Goal: Task Accomplishment & Management: Manage account settings

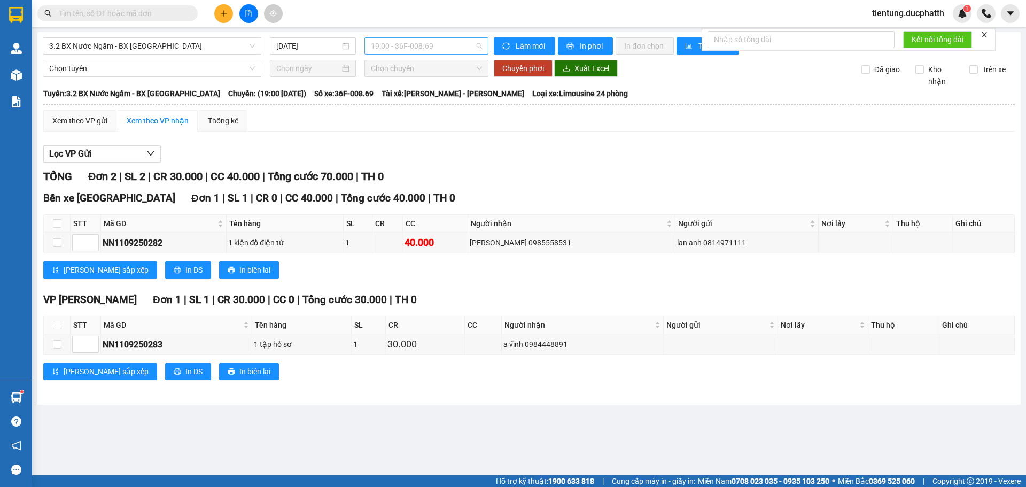
click at [416, 50] on span "19:00 - 36F-008.69" at bounding box center [426, 46] width 111 height 16
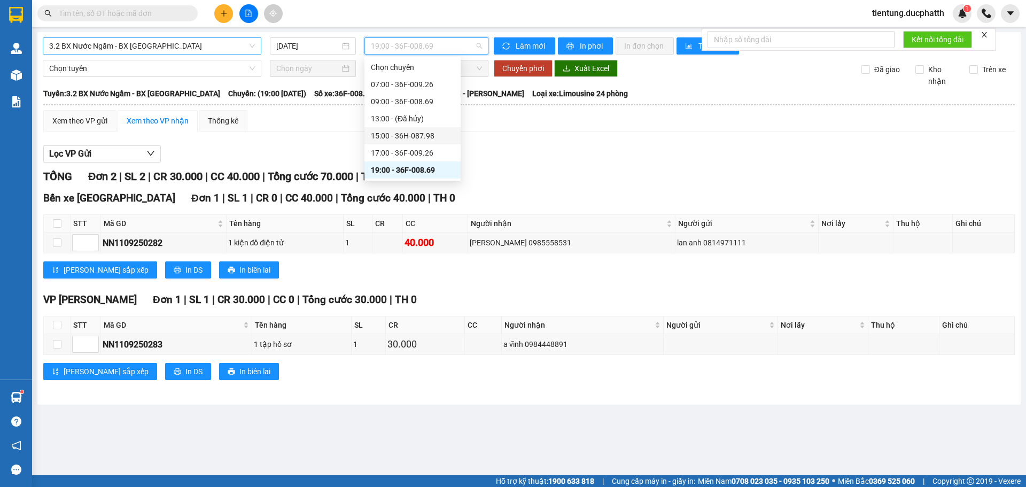
click at [161, 42] on span "3.2 BX Nước Ngầm - BX [GEOGRAPHIC_DATA]" at bounding box center [152, 46] width 206 height 16
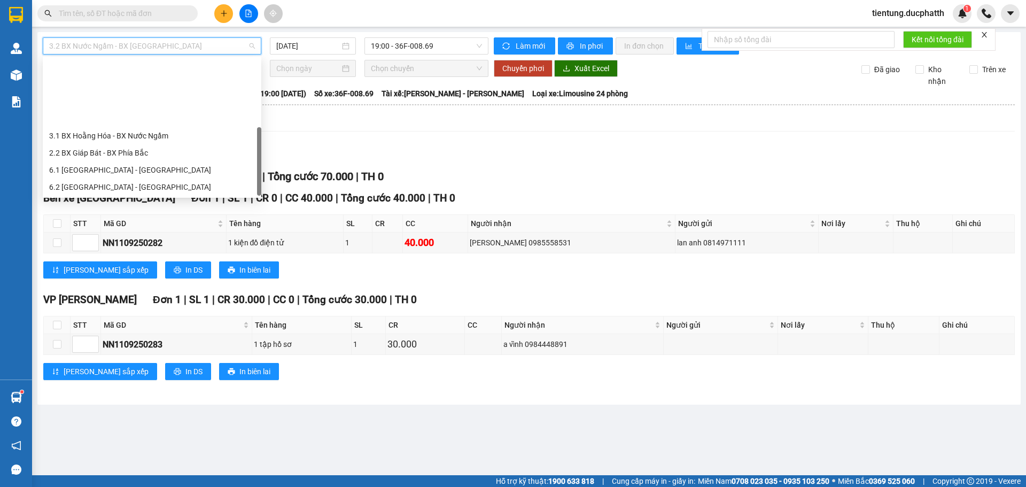
click at [156, 232] on div "1.2 BX Nước Ngầm - BX Phía Tây" at bounding box center [152, 238] width 206 height 12
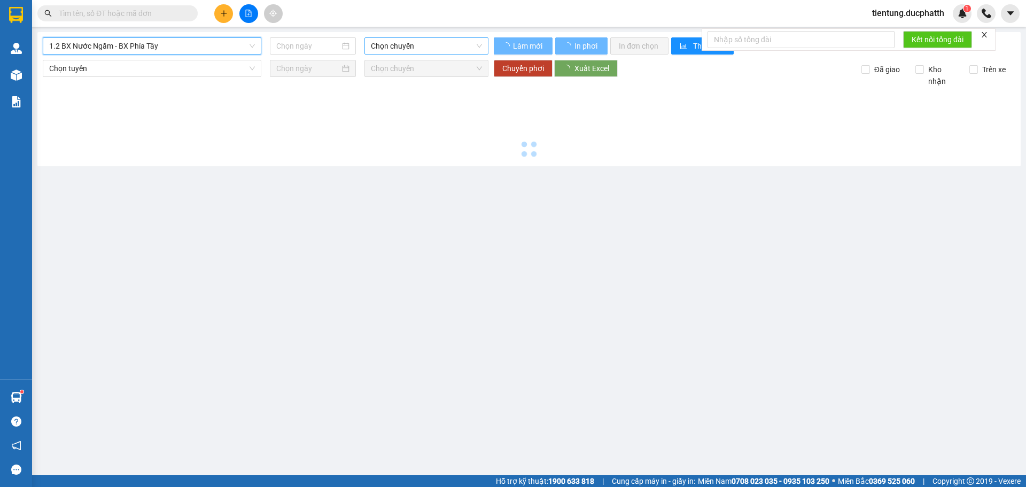
type input "[DATE]"
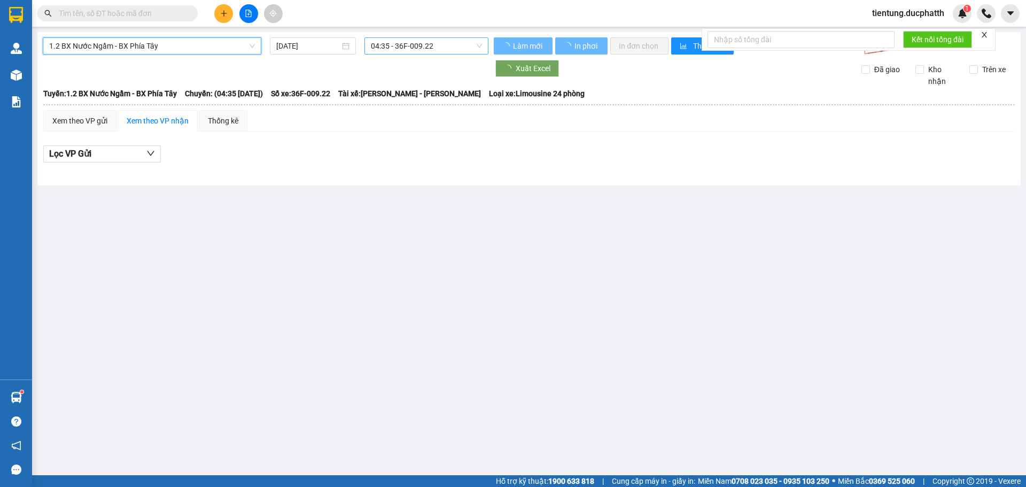
click at [413, 48] on span "04:35 - 36F-009.22" at bounding box center [426, 46] width 111 height 16
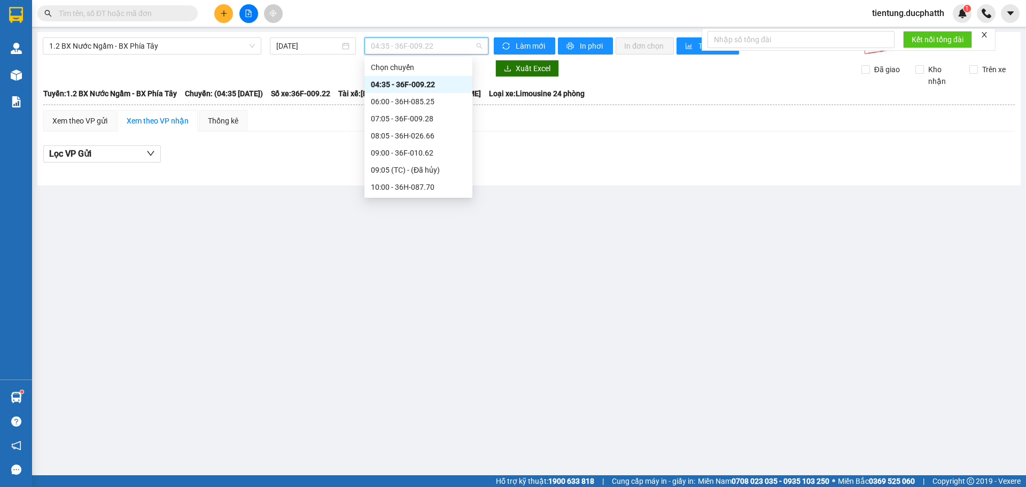
scroll to position [444, 0]
click at [427, 135] on div "20:00 - 36F-008.81" at bounding box center [418, 136] width 95 height 12
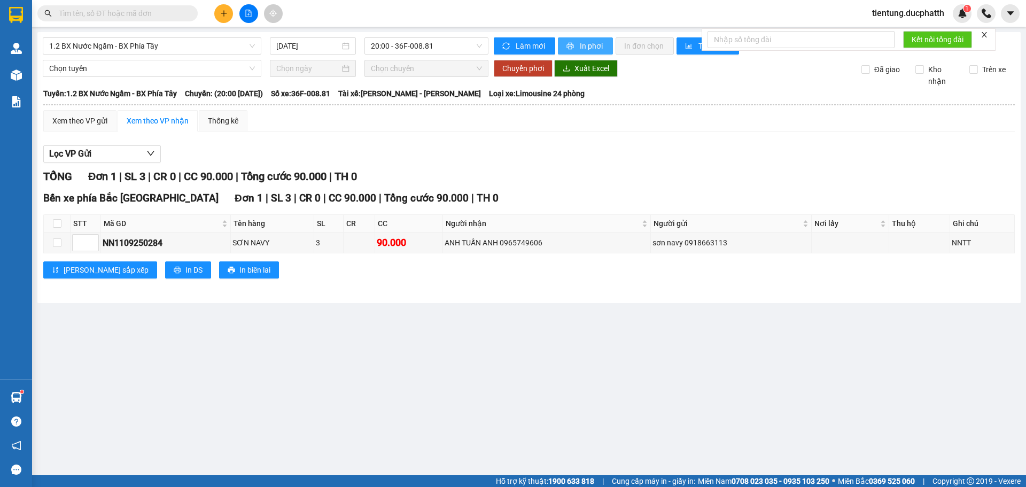
click at [595, 45] on span "In phơi" at bounding box center [592, 46] width 25 height 12
click at [583, 44] on span "In phơi" at bounding box center [592, 46] width 25 height 12
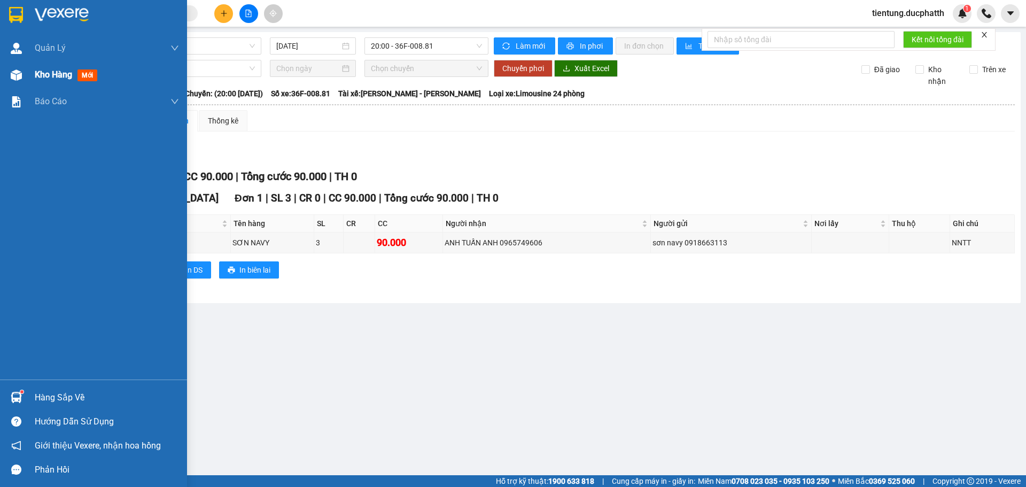
click at [32, 75] on div "Kho hàng mới" at bounding box center [93, 74] width 187 height 27
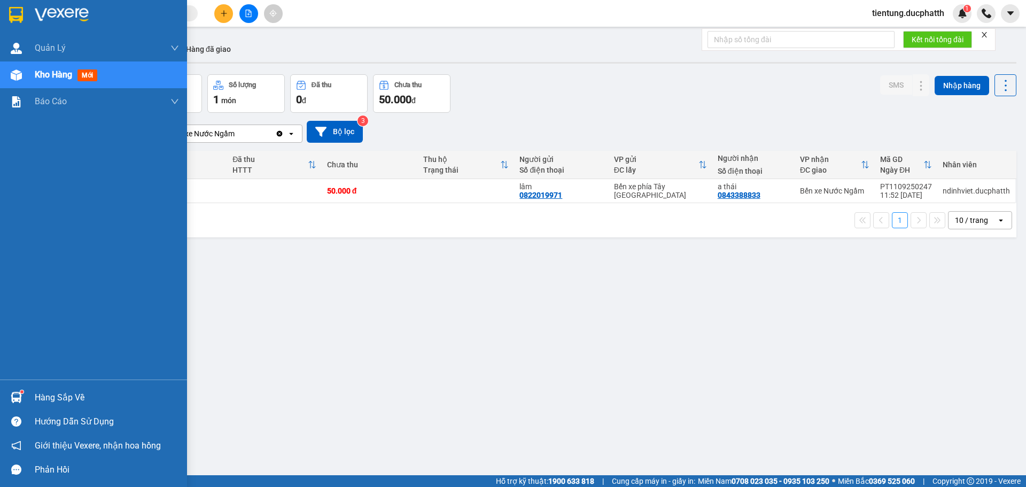
click at [46, 394] on div "Hàng sắp về" at bounding box center [107, 397] width 144 height 16
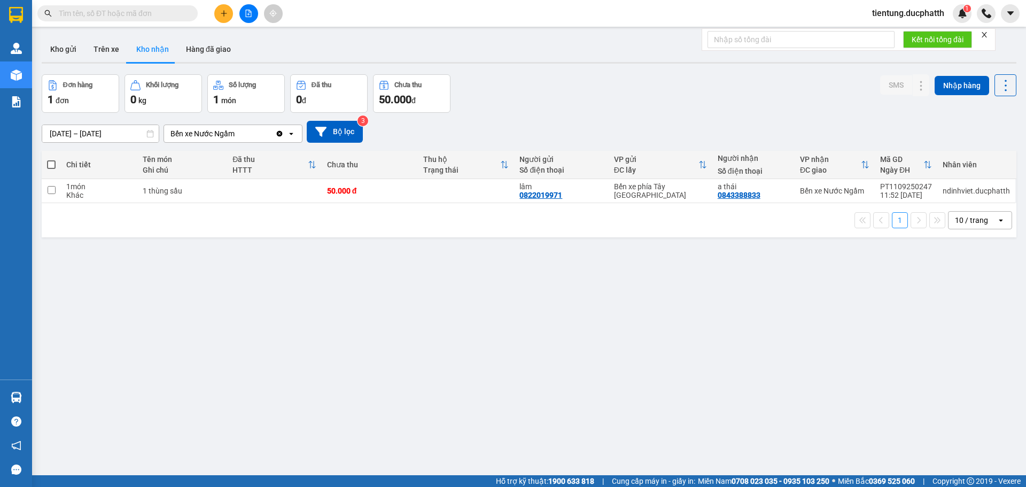
click at [608, 334] on section "Kết quả tìm kiếm ( 1 ) Bộ lọc Mã ĐH Trạng thái Món hàng Thu hộ Tổng cước Chưa c…" at bounding box center [513, 243] width 1026 height 487
click at [107, 53] on button "Trên xe" at bounding box center [106, 49] width 43 height 26
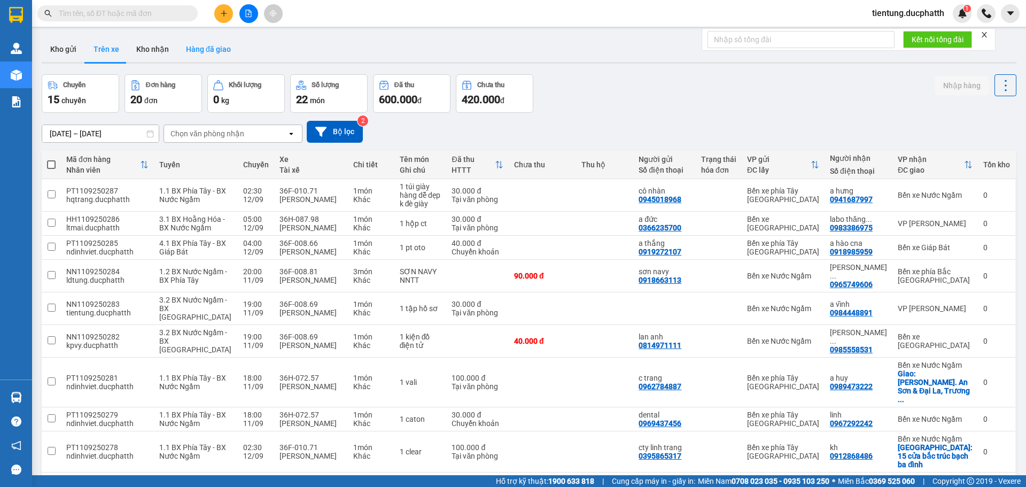
click at [221, 51] on button "Hàng đã giao" at bounding box center [208, 49] width 62 height 26
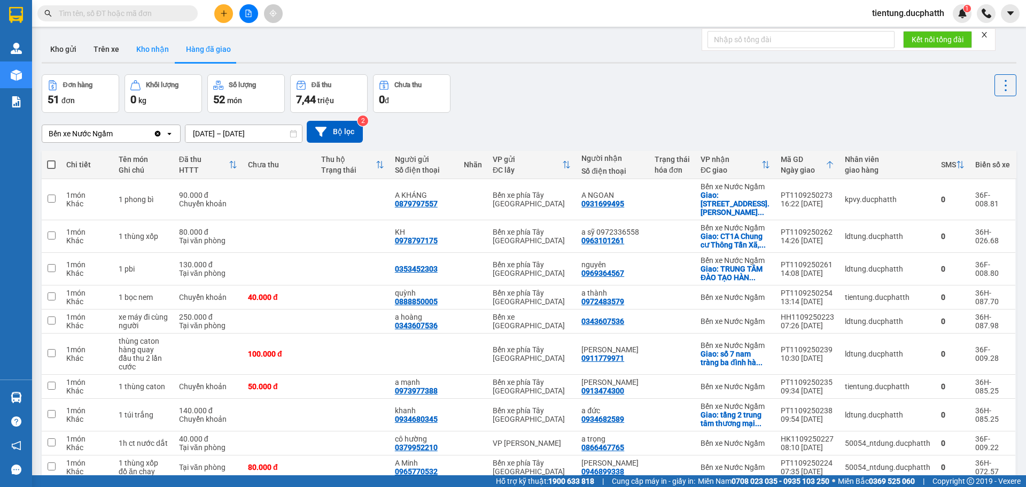
click at [151, 53] on button "Kho nhận" at bounding box center [153, 49] width 50 height 26
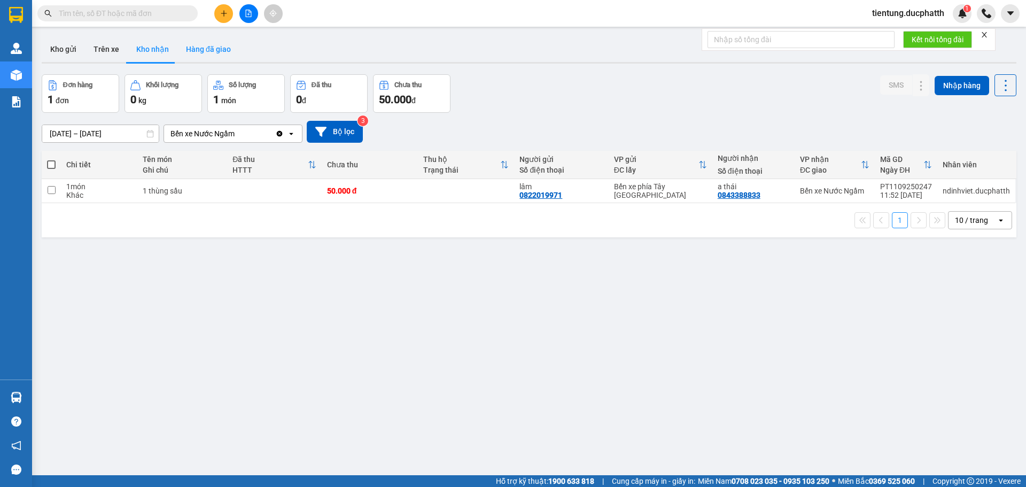
click at [199, 50] on button "Hàng đã giao" at bounding box center [208, 49] width 62 height 26
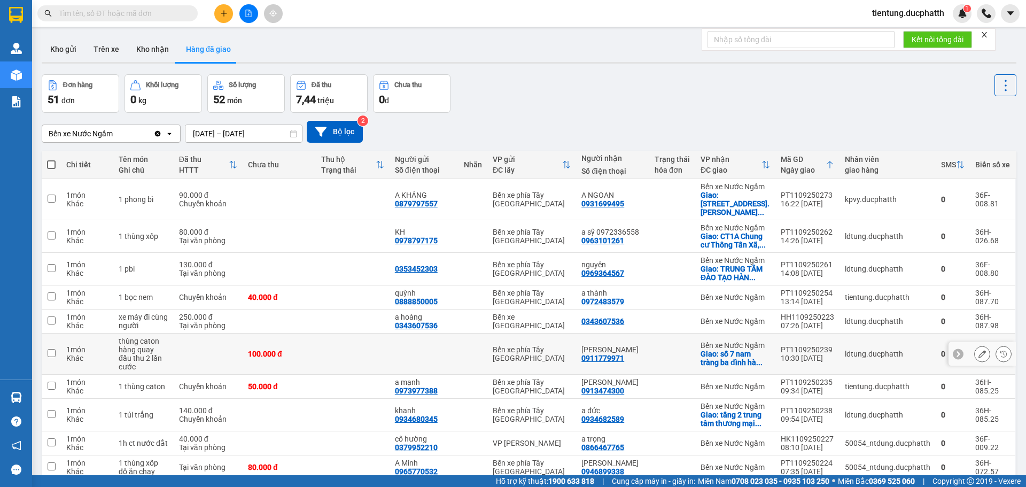
click at [323, 335] on td at bounding box center [352, 353] width 73 height 41
checkbox input "true"
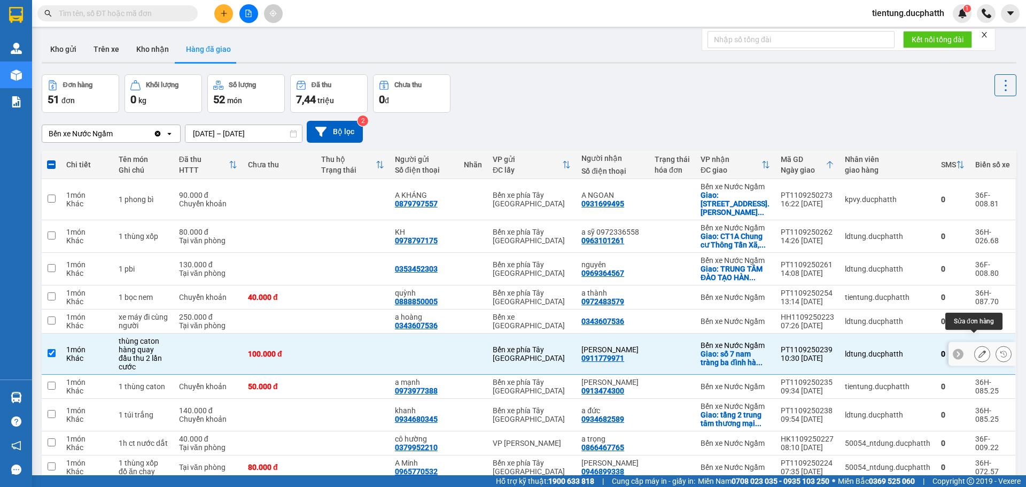
click at [978, 350] on icon at bounding box center [981, 353] width 7 height 7
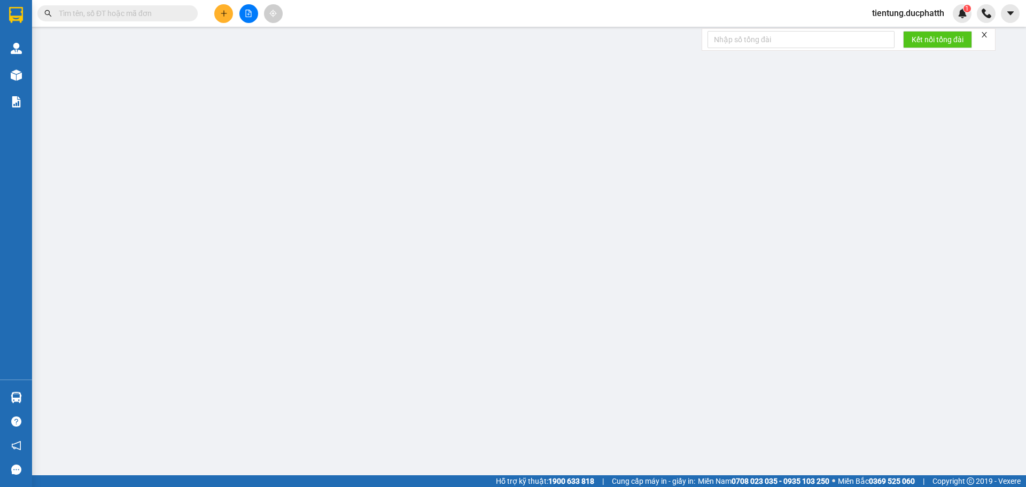
type input "0911779971"
type input "[PERSON_NAME]"
checkbox input "true"
type input "số 7 nam tràng ba đình [GEOGRAPHIC_DATA]"
type input "70.000"
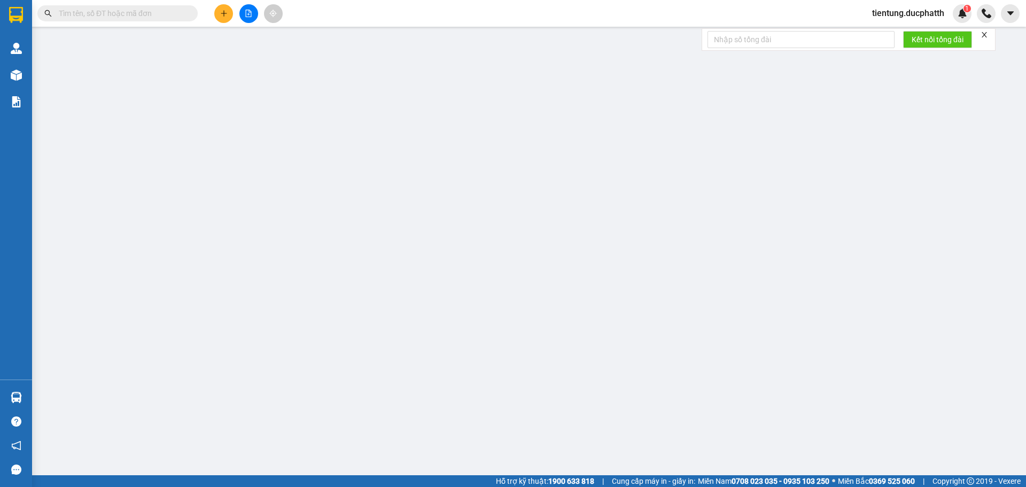
type input "100.000"
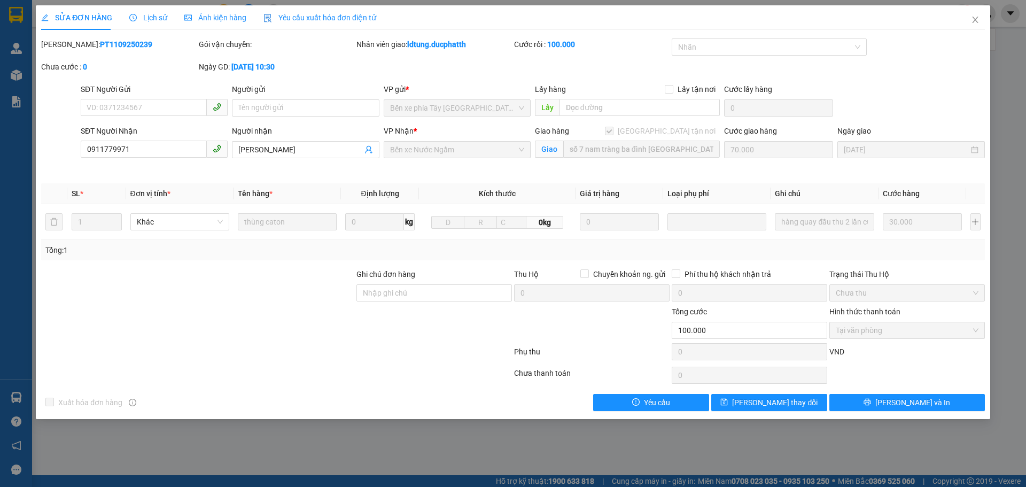
click at [152, 13] on span "Lịch sử" at bounding box center [148, 17] width 38 height 9
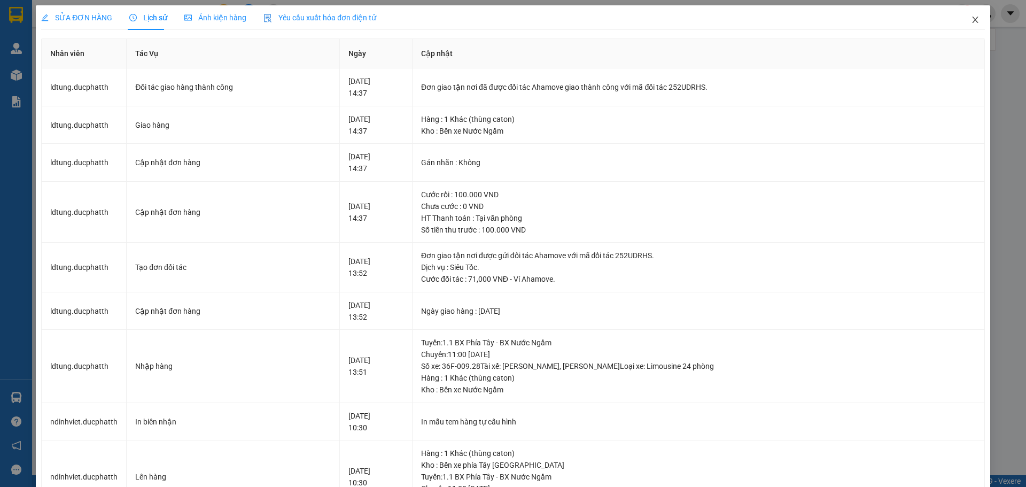
click at [971, 20] on icon "close" at bounding box center [975, 19] width 9 height 9
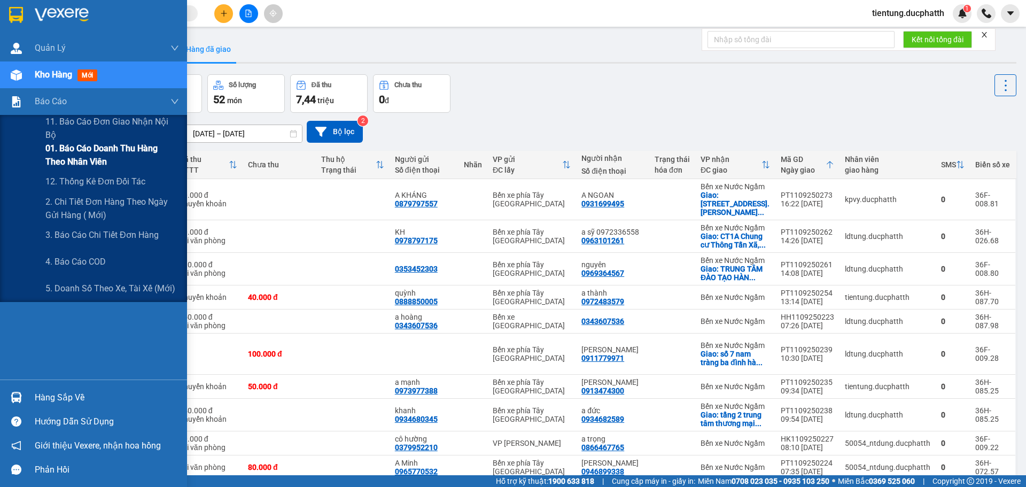
click at [66, 147] on span "01. Báo cáo doanh thu hàng theo nhân viên" at bounding box center [112, 155] width 134 height 27
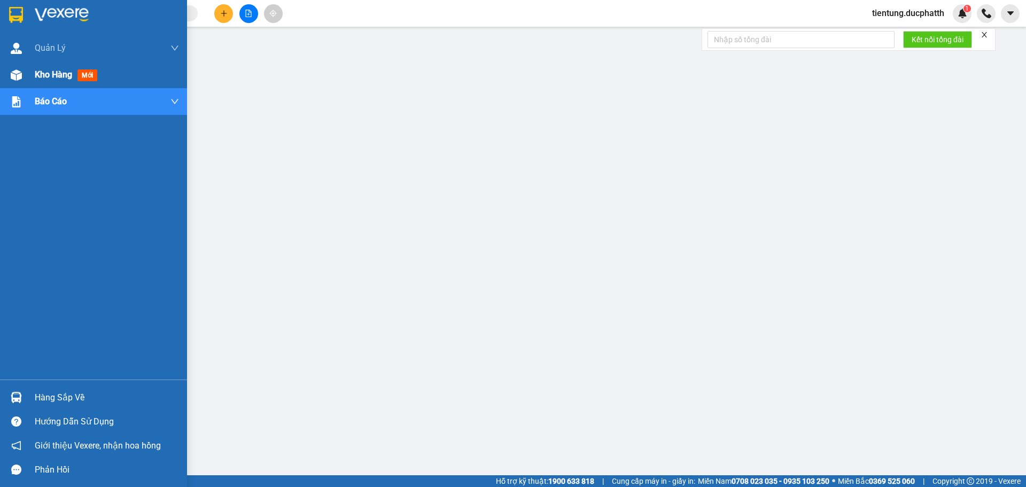
click at [52, 77] on span "Kho hàng" at bounding box center [53, 74] width 37 height 10
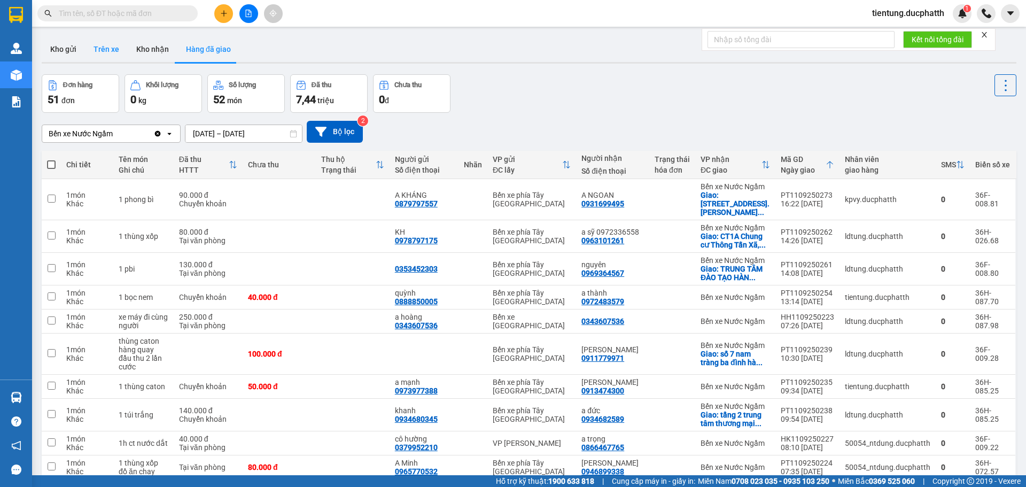
click at [99, 45] on button "Trên xe" at bounding box center [106, 49] width 43 height 26
